Goal: Information Seeking & Learning: Learn about a topic

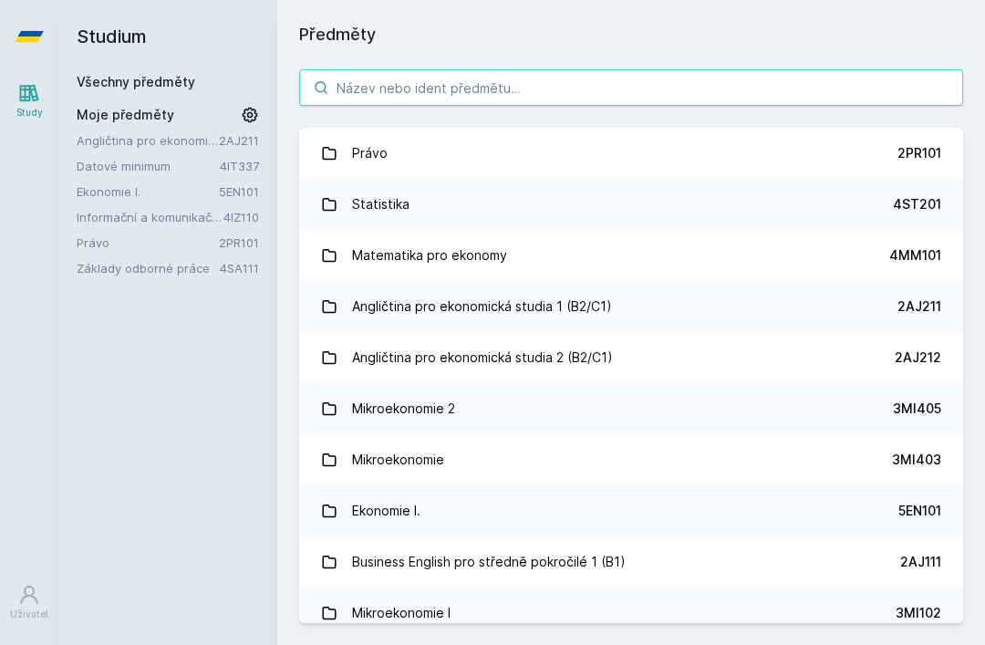
click at [662, 78] on input "search" at bounding box center [631, 87] width 664 height 36
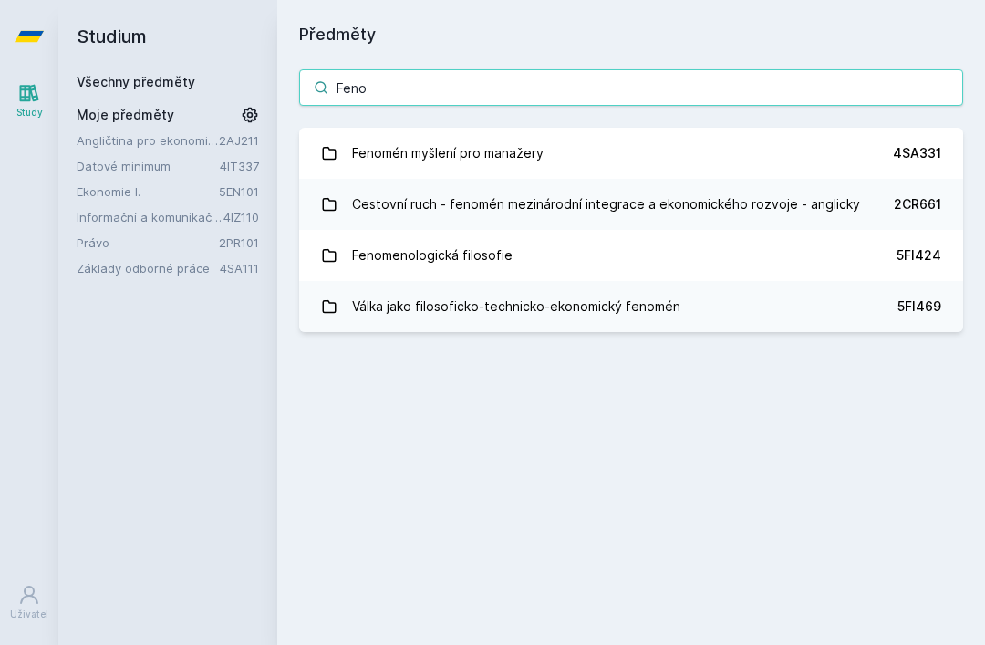
type input "Feno"
click at [556, 161] on link "Fenomén myšlení pro manažery 4SA331" at bounding box center [631, 153] width 664 height 51
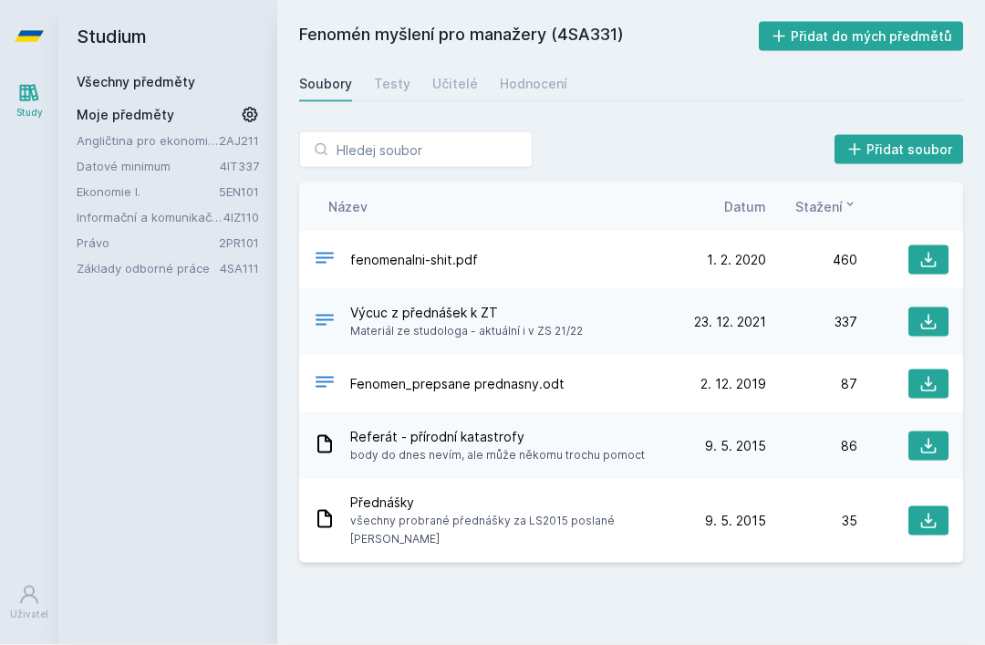
scroll to position [29, 0]
click at [936, 251] on icon at bounding box center [929, 260] width 18 height 18
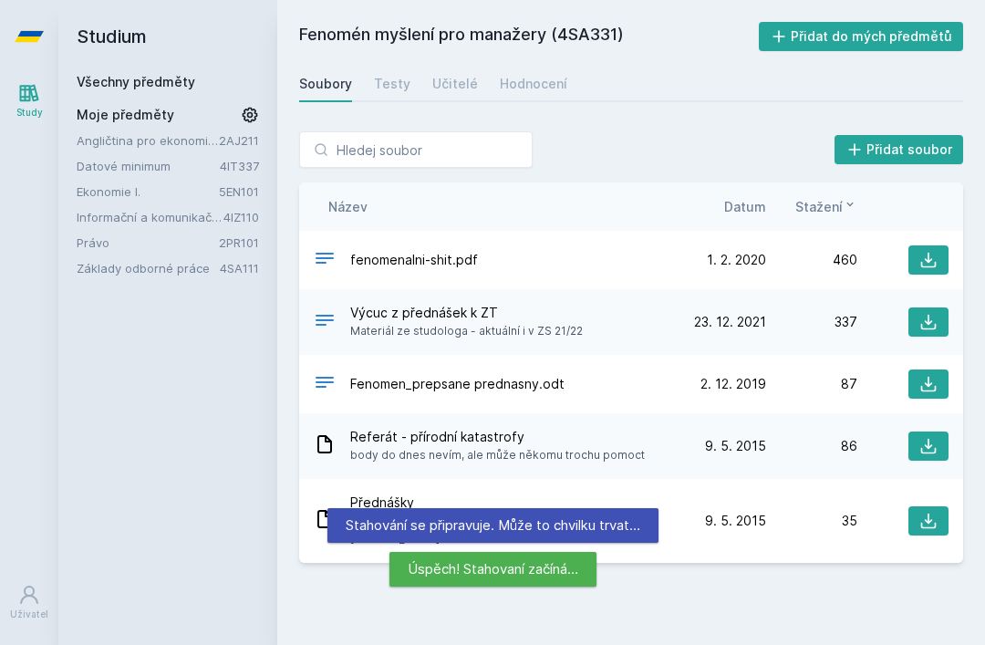
click at [405, 75] on div "Testy" at bounding box center [392, 84] width 36 height 18
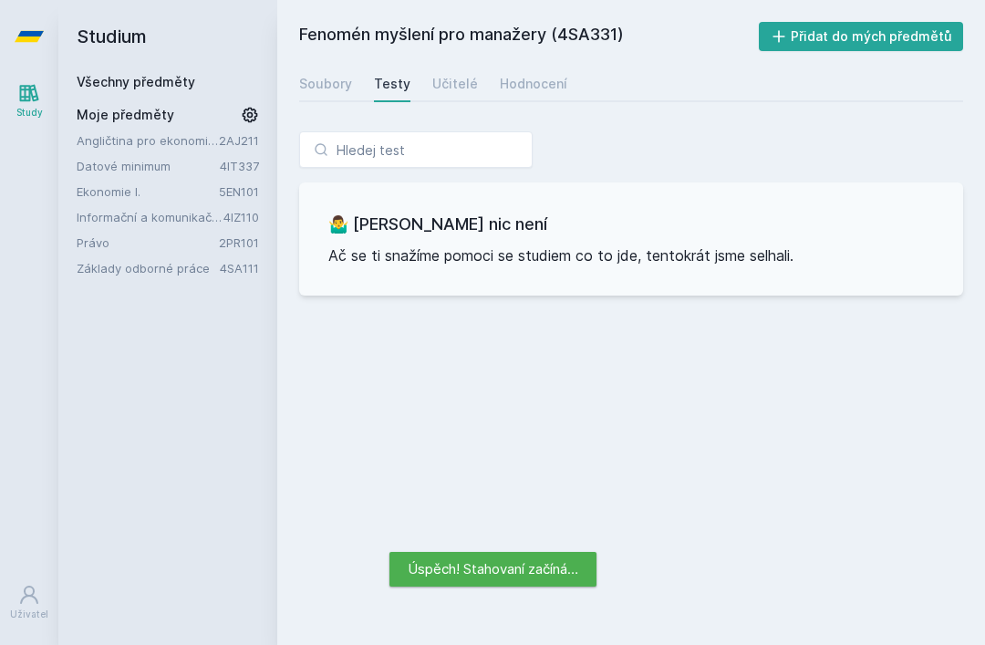
click at [452, 75] on div "Učitelé" at bounding box center [456, 84] width 46 height 18
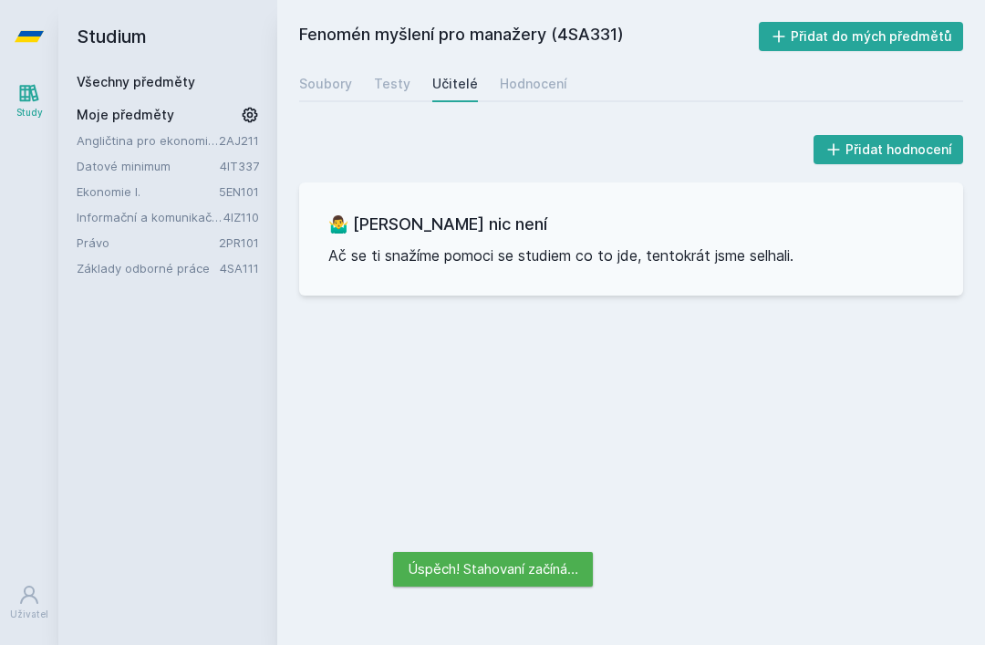
click at [526, 75] on div "Hodnocení" at bounding box center [534, 84] width 68 height 18
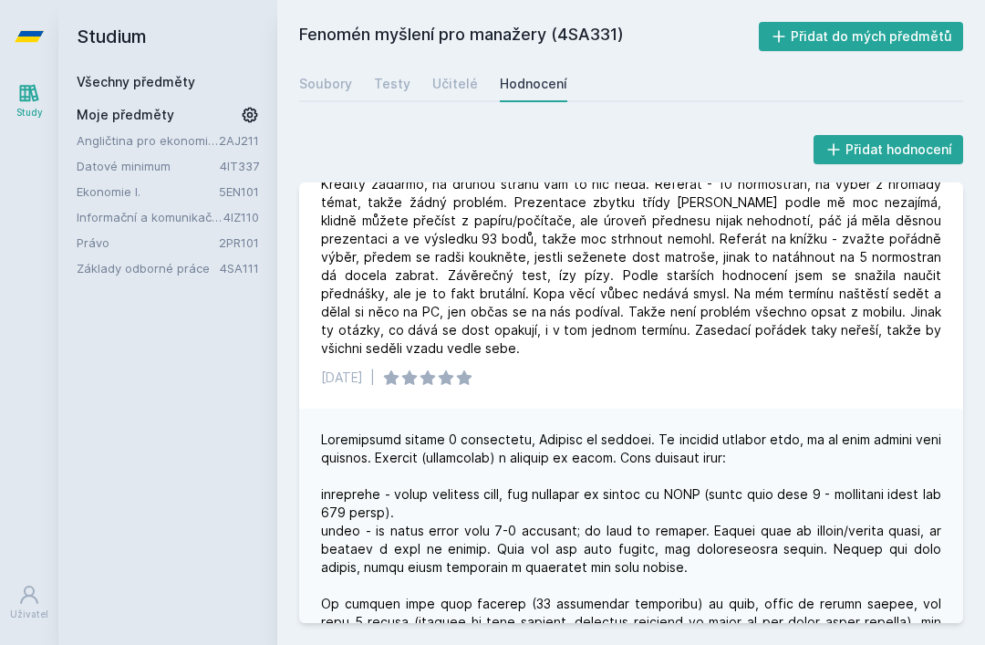
scroll to position [386, 0]
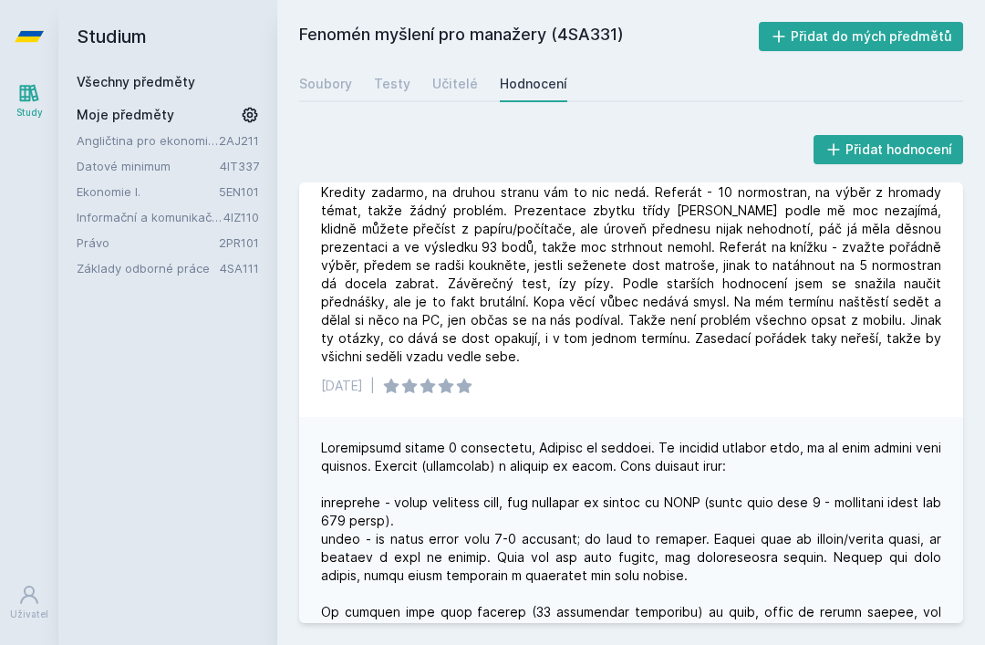
click at [325, 88] on div "Soubory" at bounding box center [325, 84] width 53 height 18
